Goal: Transaction & Acquisition: Purchase product/service

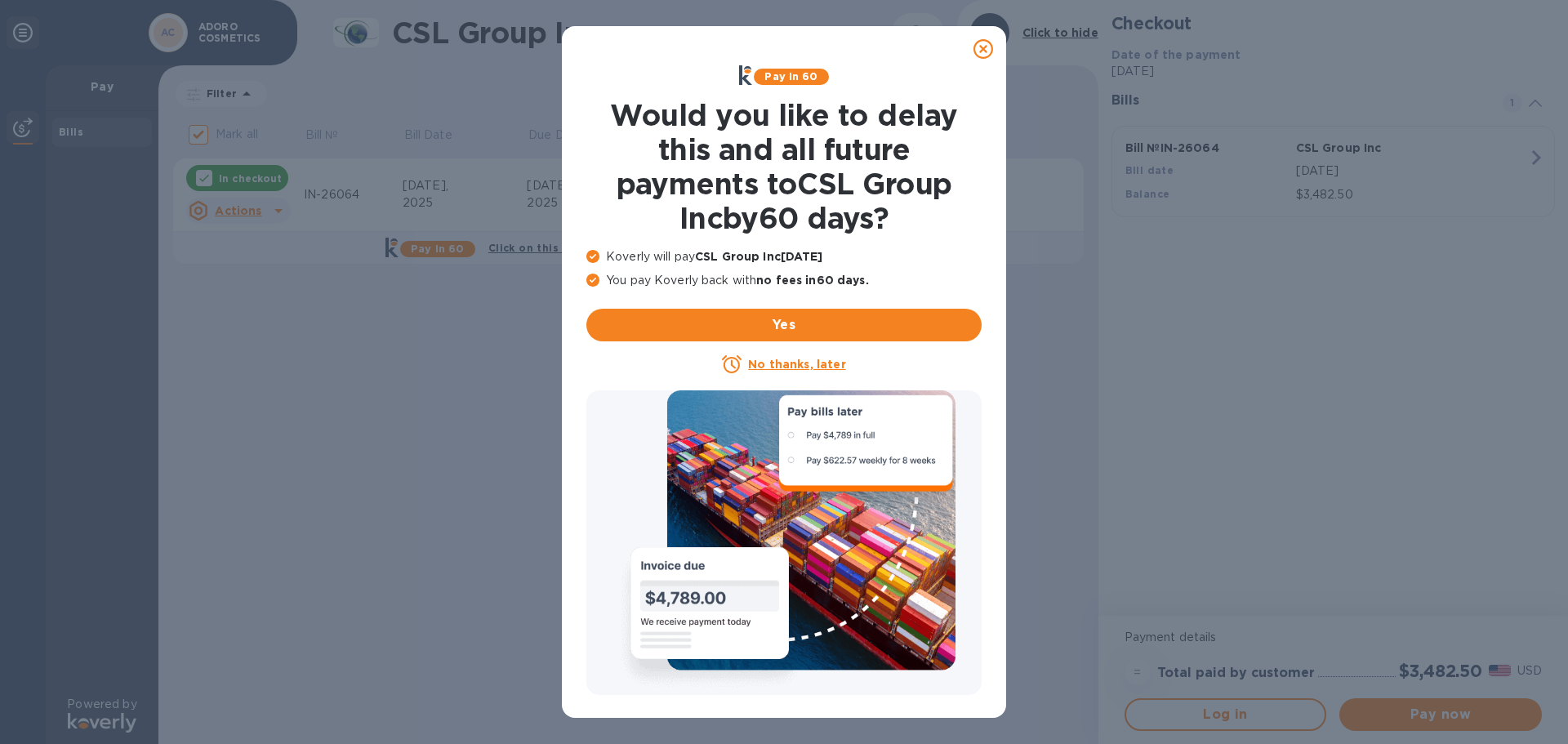
click at [984, 46] on icon at bounding box center [983, 50] width 20 height 20
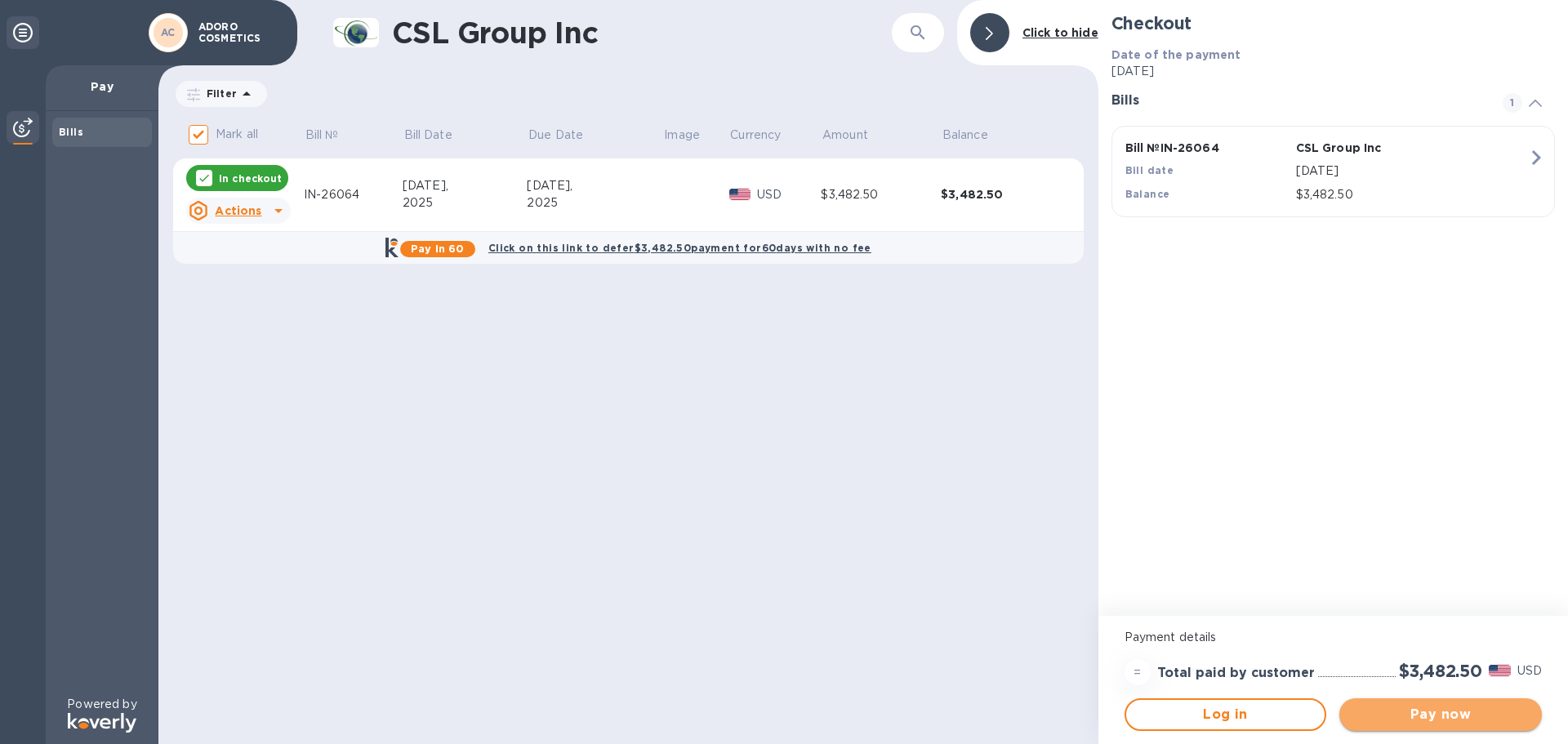
click at [1421, 715] on span "Pay now" at bounding box center [1440, 714] width 176 height 20
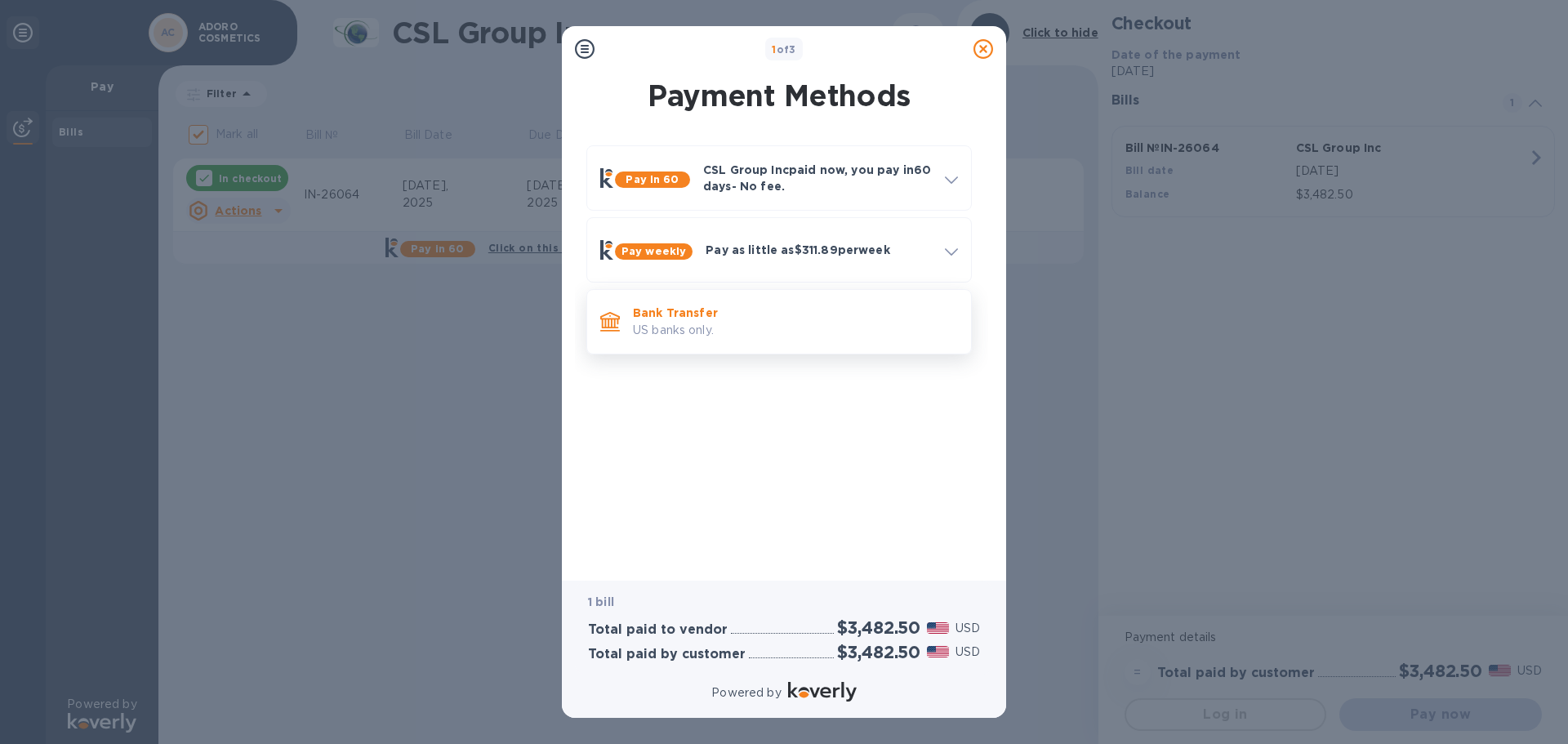
click at [698, 316] on p "Bank Transfer" at bounding box center [796, 312] width 325 height 16
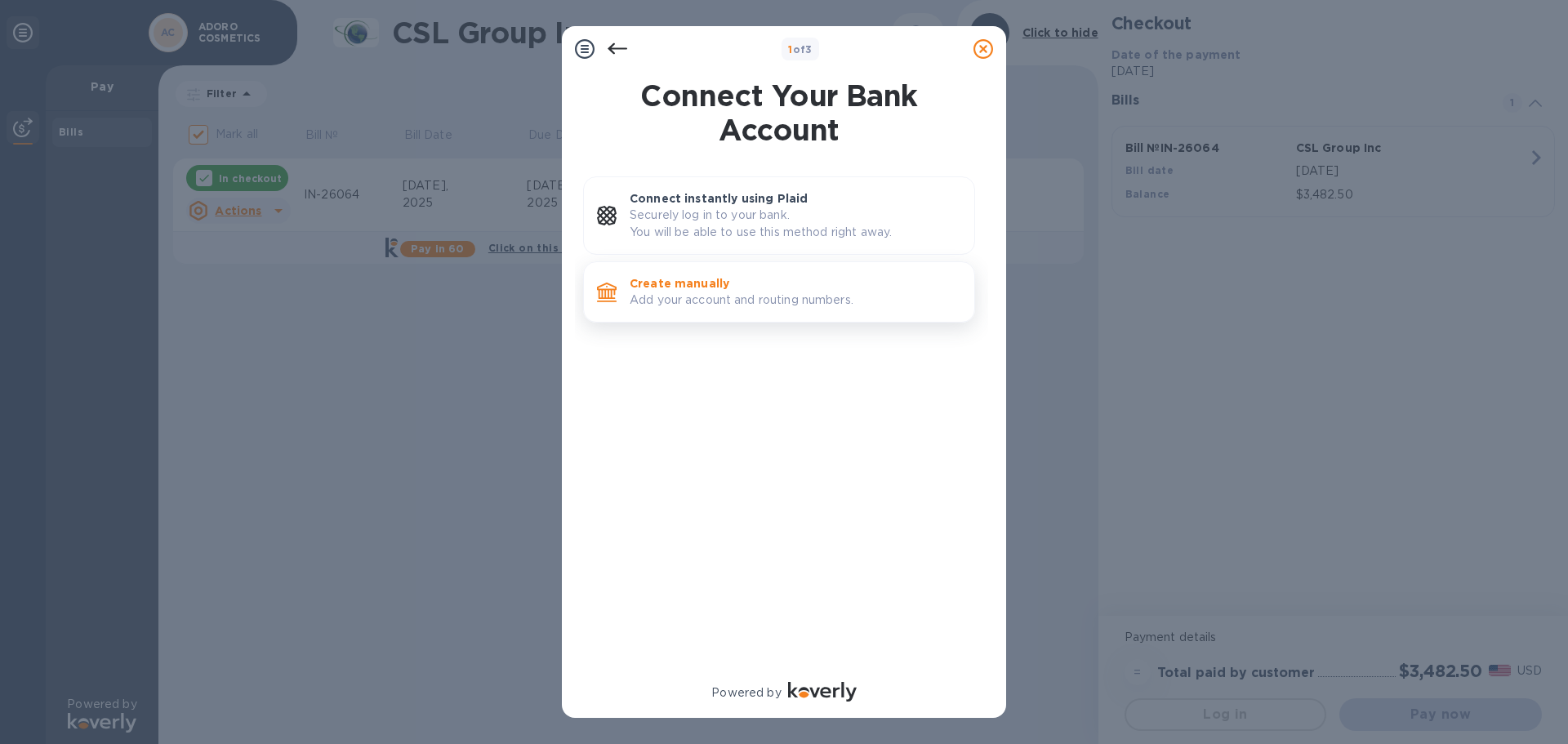
click at [809, 300] on p "Add your account and routing numbers." at bounding box center [795, 299] width 331 height 17
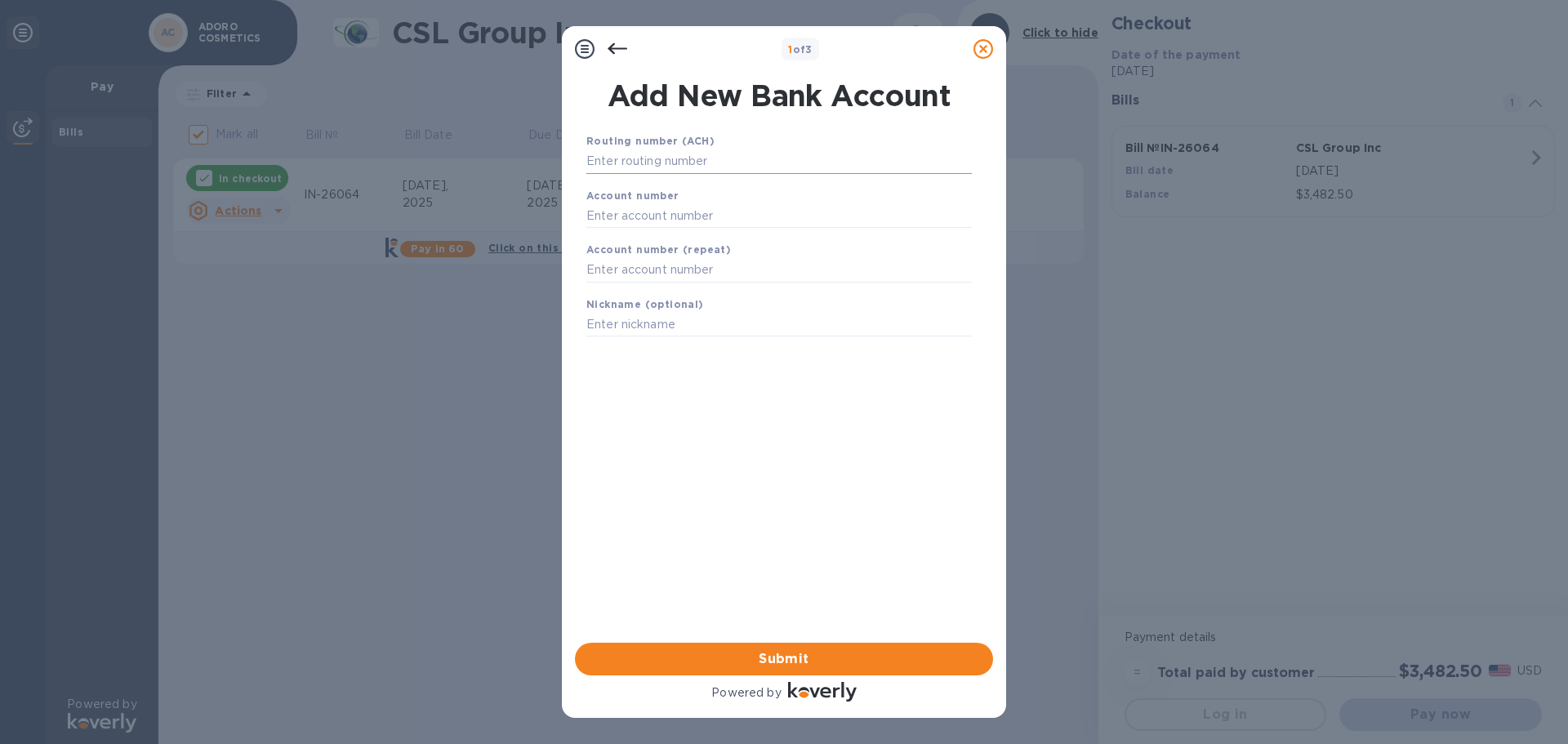
click at [597, 162] on input "text" at bounding box center [779, 161] width 386 height 25
type input "122043602"
click at [634, 236] on input "text" at bounding box center [779, 236] width 386 height 25
type input "01437052"
click at [690, 286] on input "text" at bounding box center [779, 290] width 386 height 25
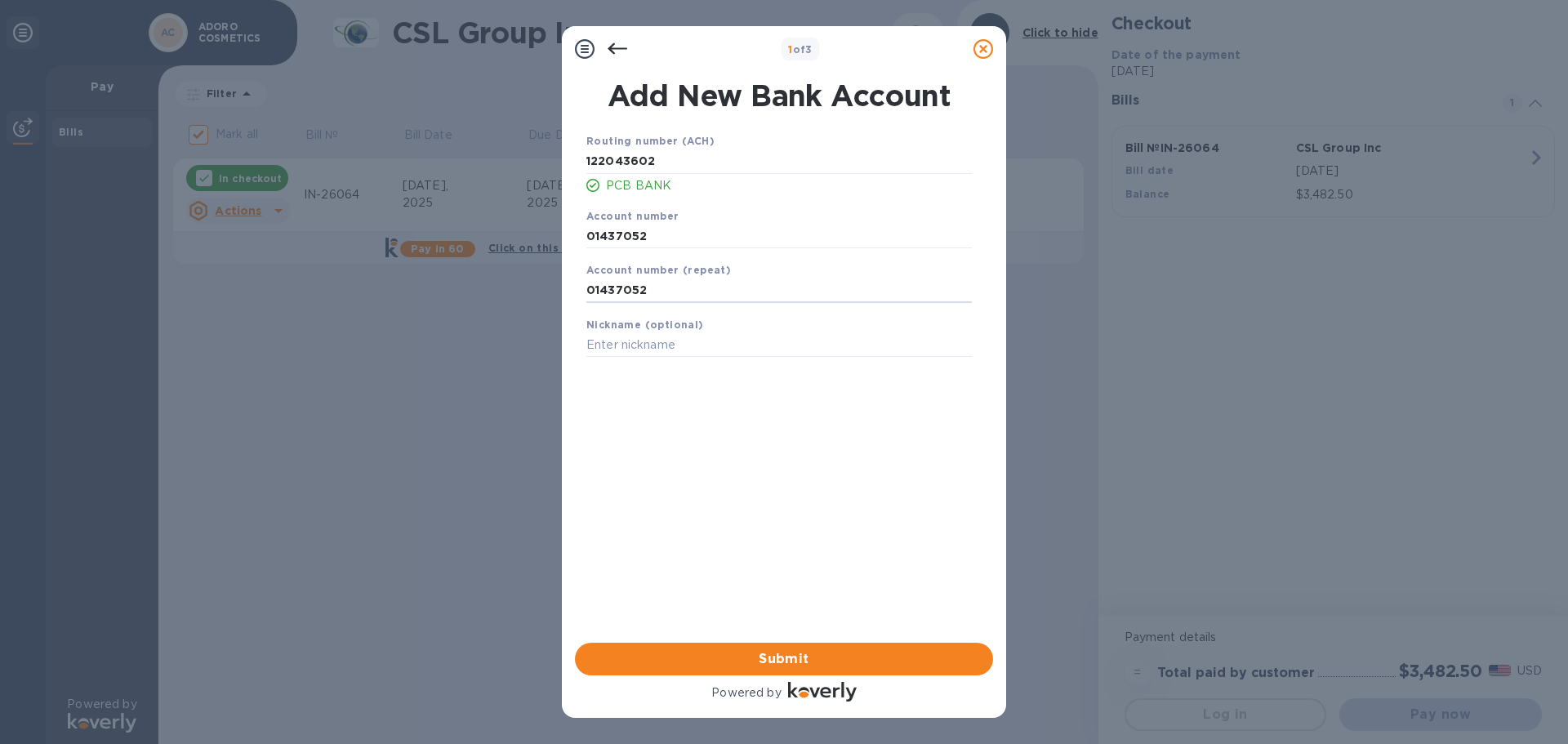
type input "01437052"
click at [984, 49] on icon at bounding box center [983, 50] width 20 height 20
